Goal: Task Accomplishment & Management: Manage account settings

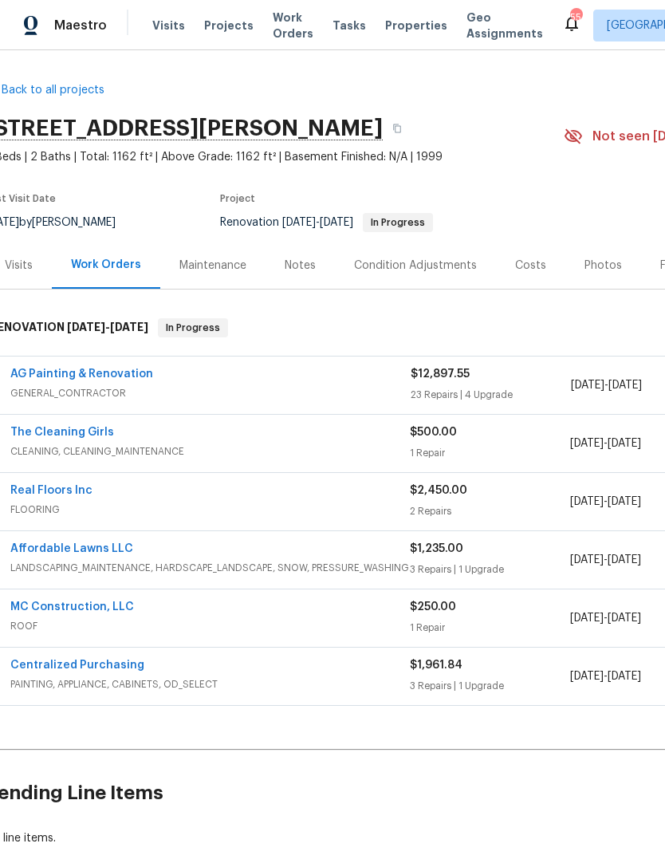
scroll to position [0, 19]
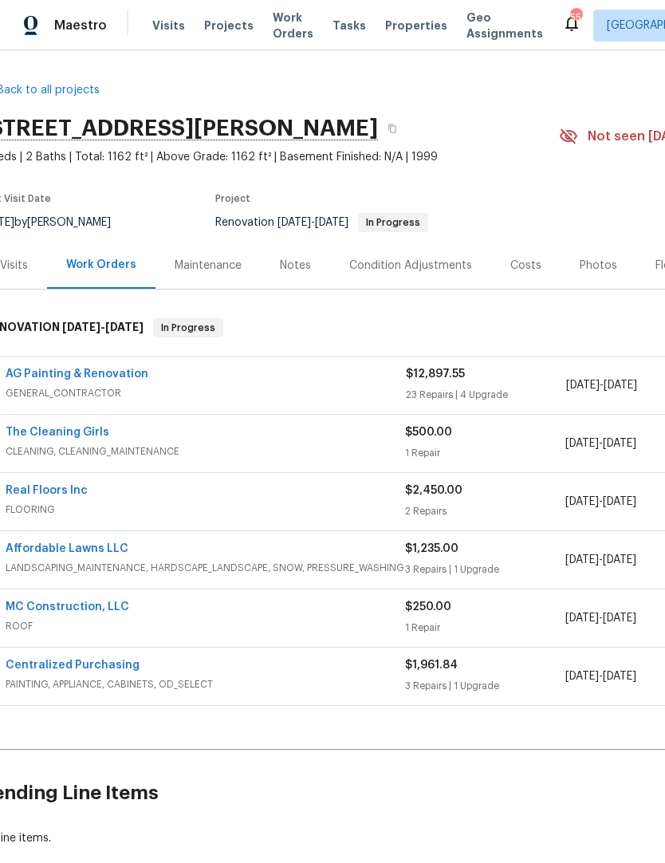
click at [99, 564] on span "LANDSCAPING_MAINTENANCE, HARDSCAPE_LANDSCAPE, SNOW, PRESSURE_WASHING" at bounding box center [206, 568] width 400 height 16
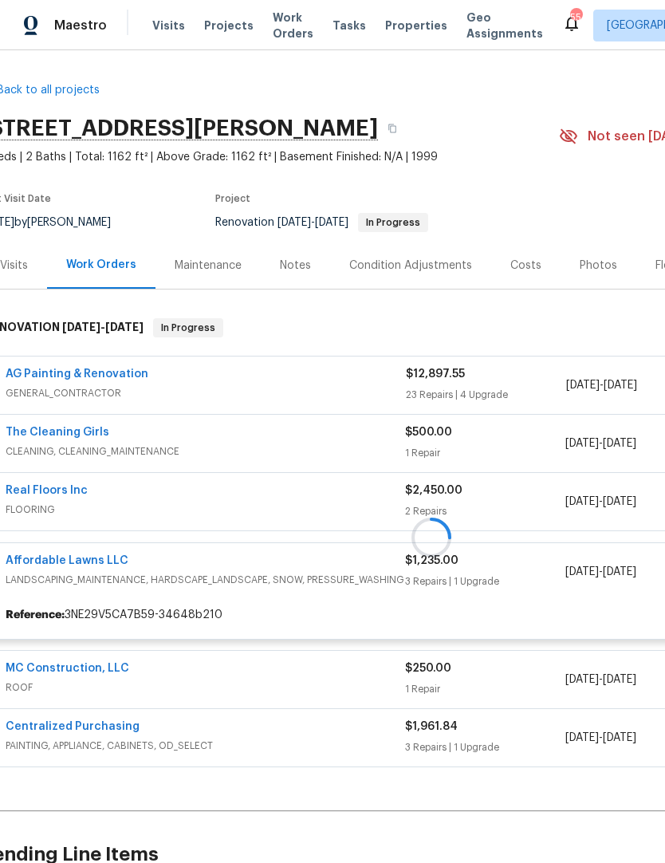
click at [101, 556] on div at bounding box center [431, 537] width 901 height 470
click at [97, 564] on div at bounding box center [431, 537] width 901 height 470
click at [124, 558] on div at bounding box center [431, 537] width 901 height 470
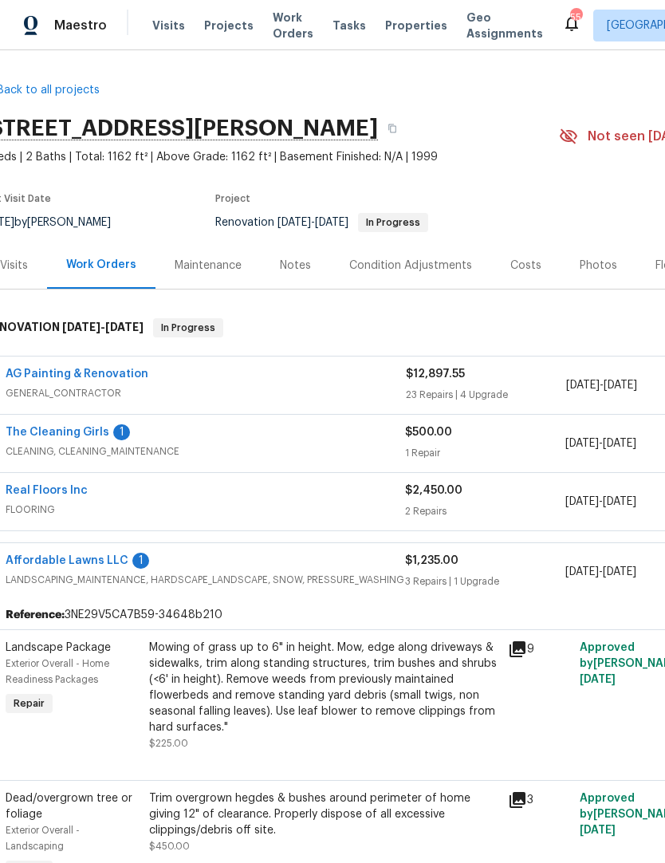
click at [106, 562] on link "Affordable Lawns LLC" at bounding box center [67, 560] width 123 height 11
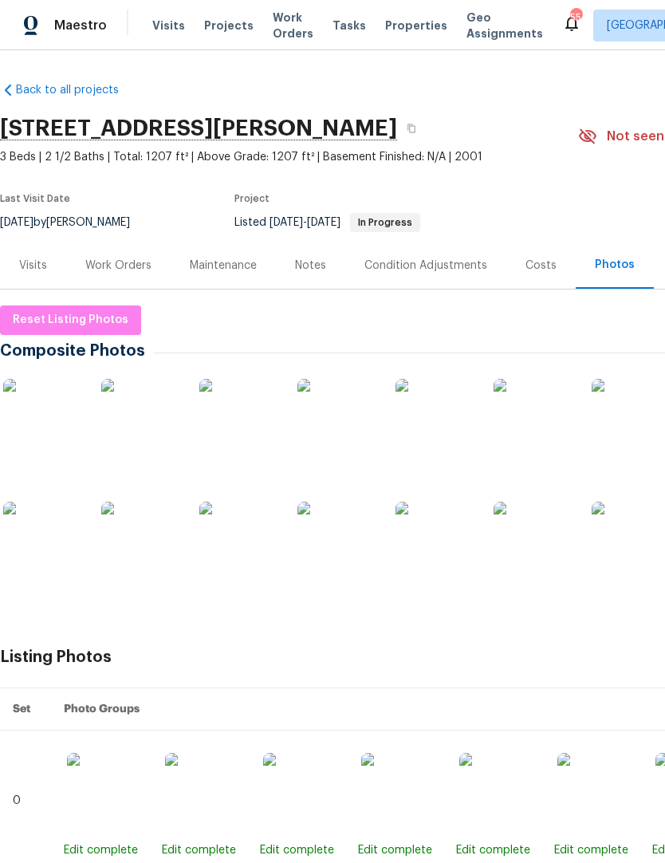
click at [117, 262] on div "Work Orders" at bounding box center [118, 266] width 66 height 16
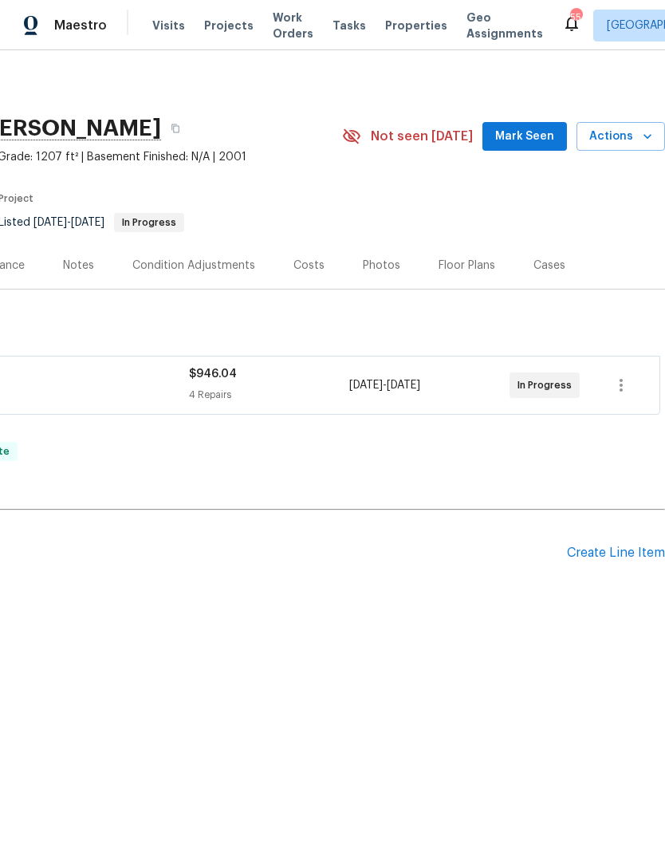
scroll to position [0, 236]
click at [455, 422] on div "Back to all projects 4420 Archibald Way, Raleigh, NC 27616 3 Beds | 2 1/2 Baths…" at bounding box center [214, 344] width 901 height 550
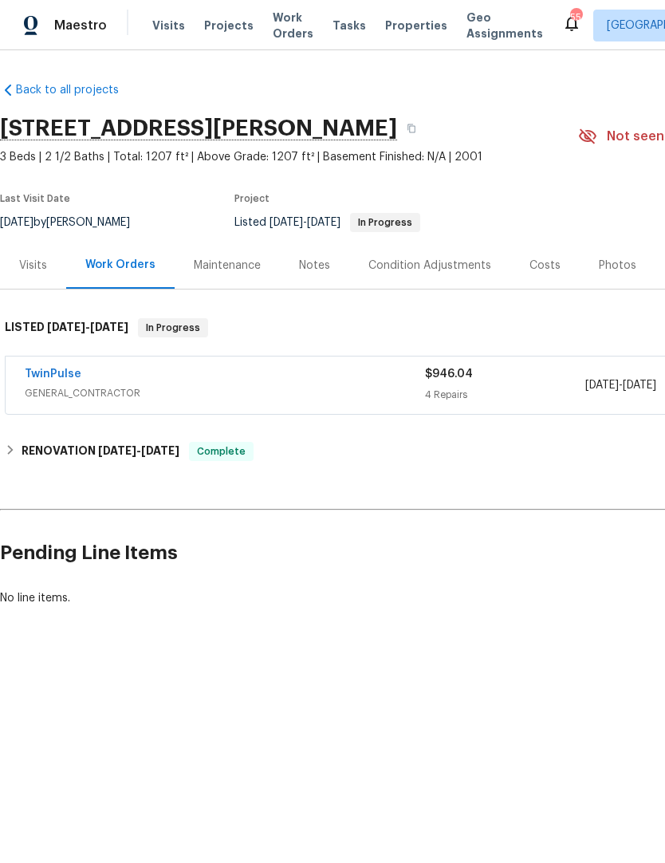
scroll to position [0, 0]
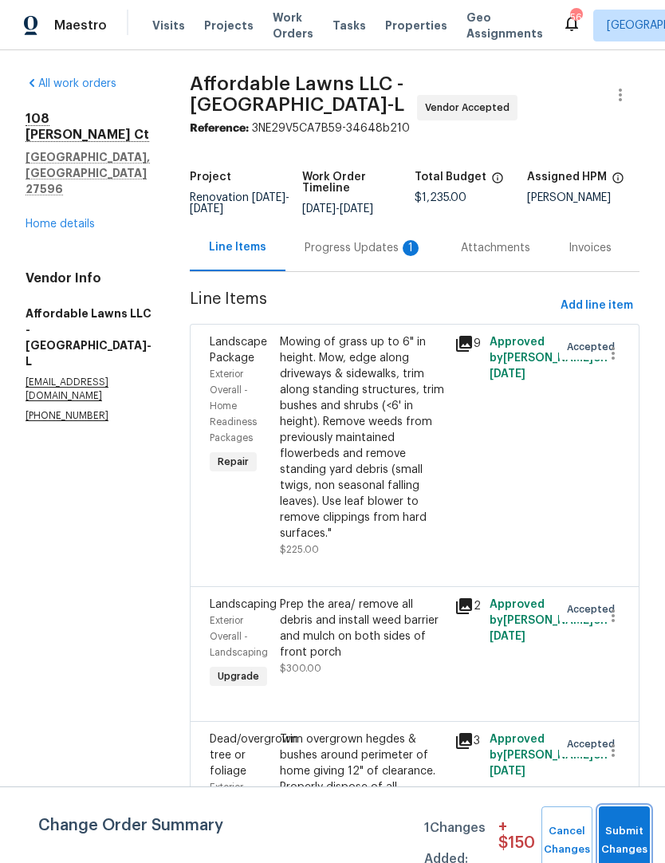
click at [633, 833] on button "Submit Changes" at bounding box center [624, 840] width 51 height 69
click at [621, 838] on button "Submit Changes" at bounding box center [624, 840] width 51 height 69
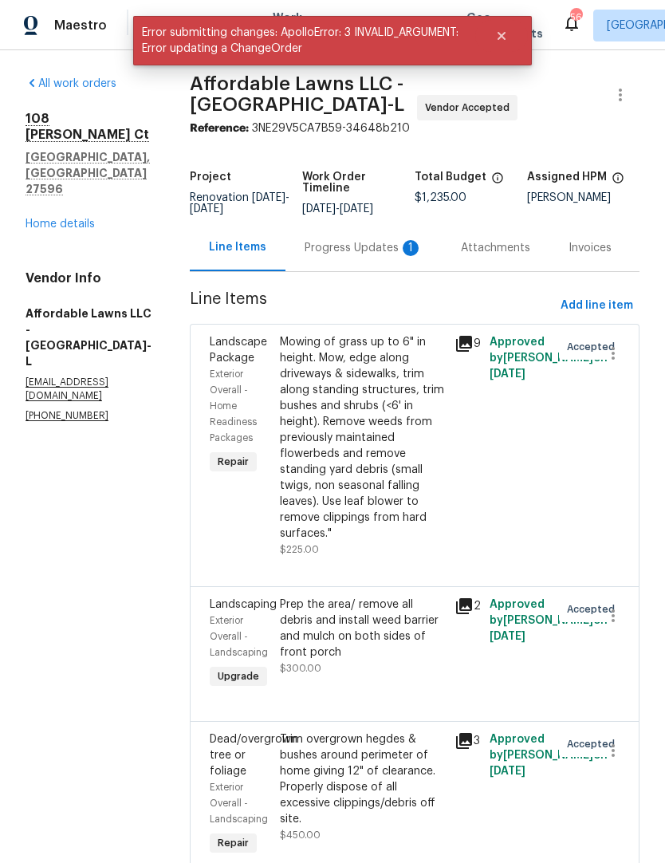
click at [393, 240] on div "Progress Updates 1" at bounding box center [364, 248] width 118 height 16
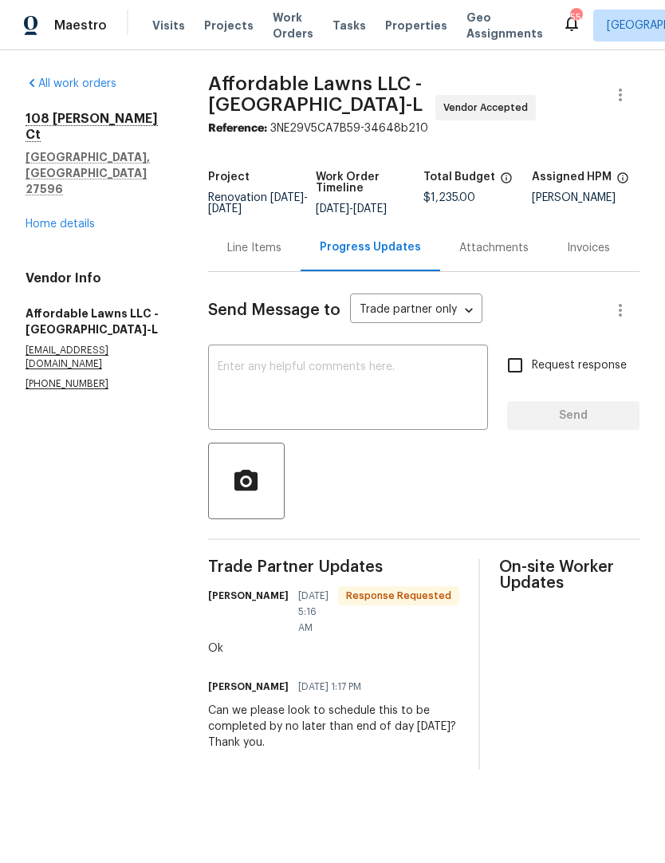
click at [93, 162] on div "108 Madeline Ct Youngsville, NC 27596 Home details" at bounding box center [98, 171] width 144 height 121
click at [73, 219] on link "Home details" at bounding box center [60, 224] width 69 height 11
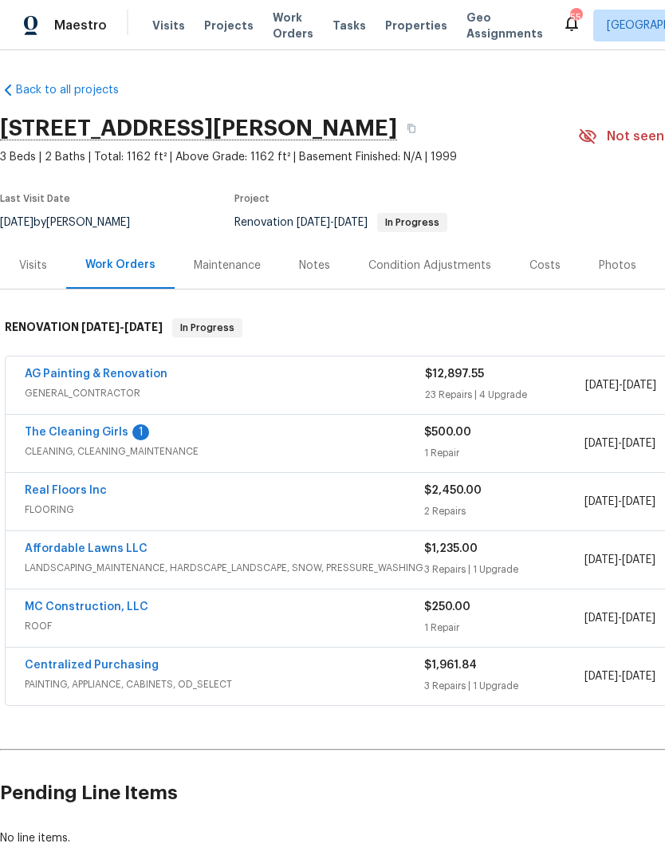
click at [117, 430] on link "The Cleaning Girls" at bounding box center [77, 432] width 104 height 11
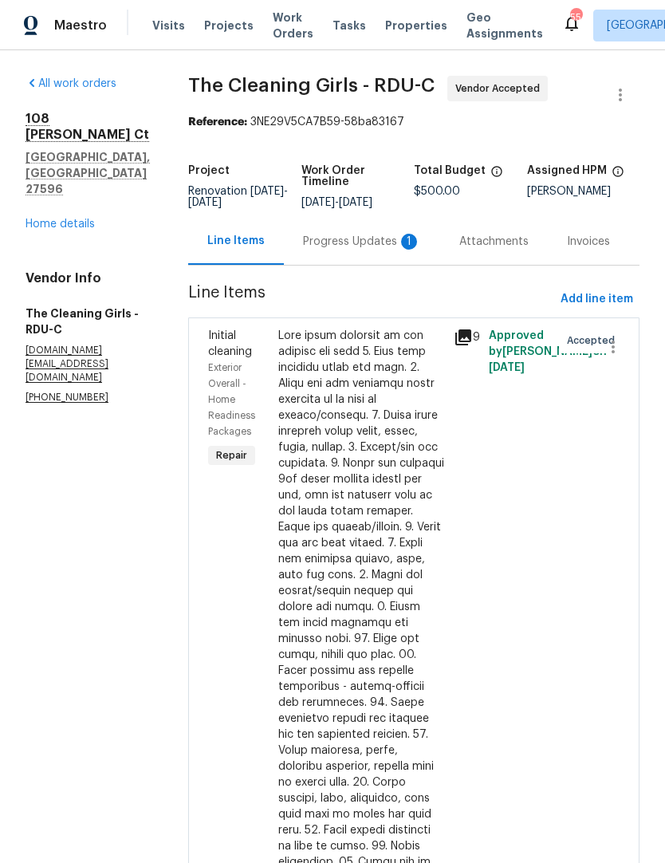
click at [386, 250] on div "Progress Updates 1" at bounding box center [362, 242] width 118 height 16
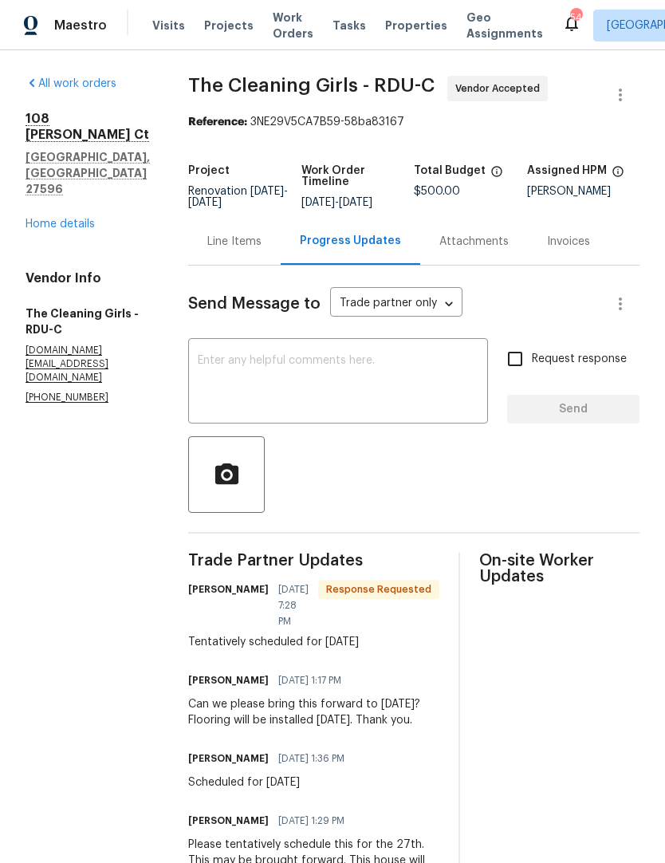
click at [69, 219] on link "Home details" at bounding box center [60, 224] width 69 height 11
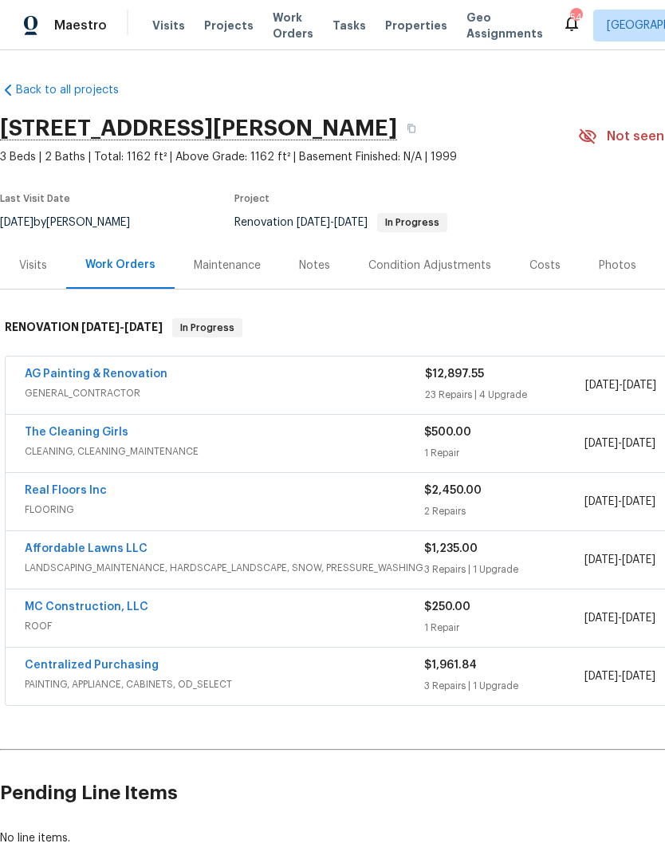
click at [132, 379] on link "AG Painting & Renovation" at bounding box center [96, 374] width 143 height 11
